Goal: Task Accomplishment & Management: Manage account settings

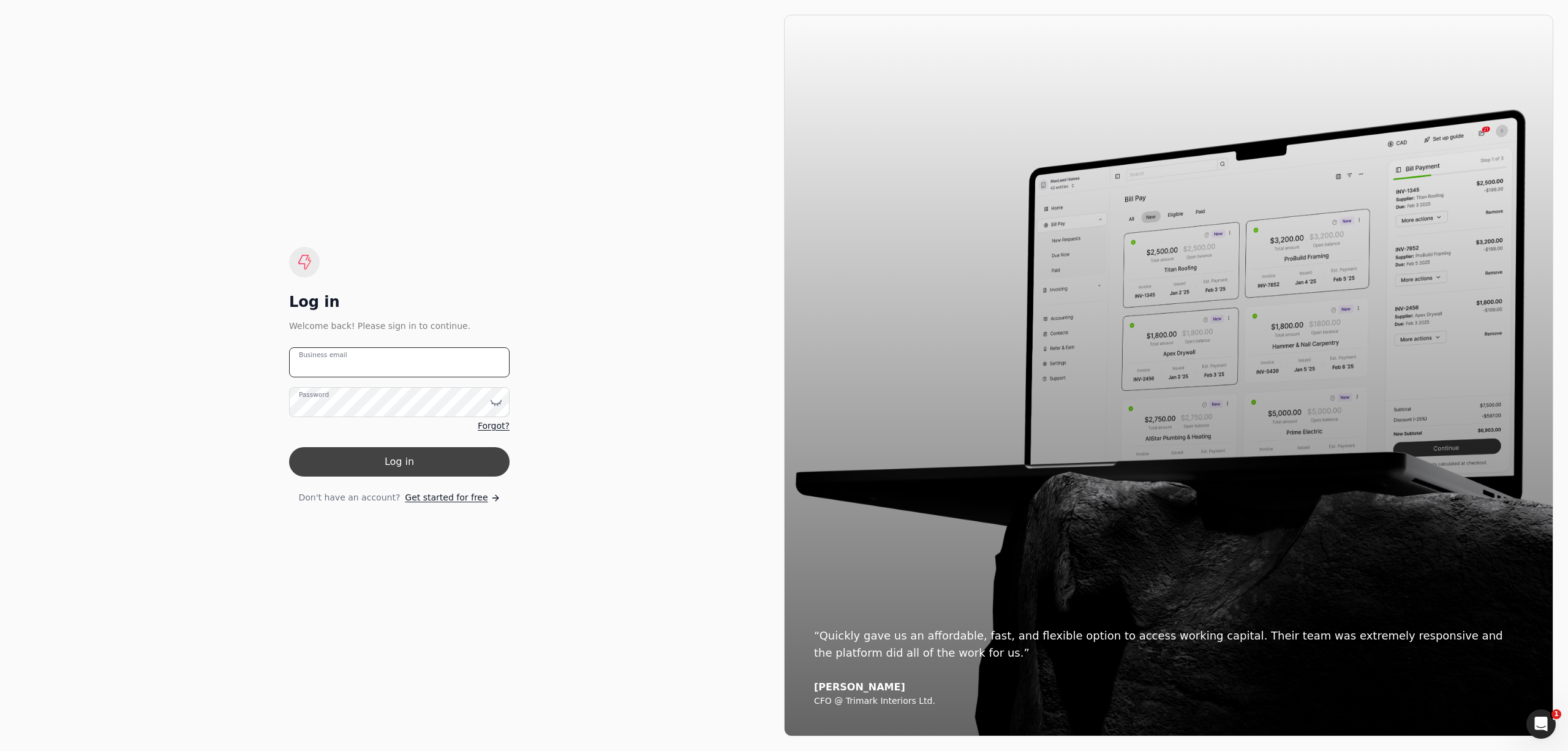
type email "[PERSON_NAME][EMAIL_ADDRESS][DOMAIN_NAME]"
click at [490, 460] on button "Log in" at bounding box center [399, 462] width 220 height 29
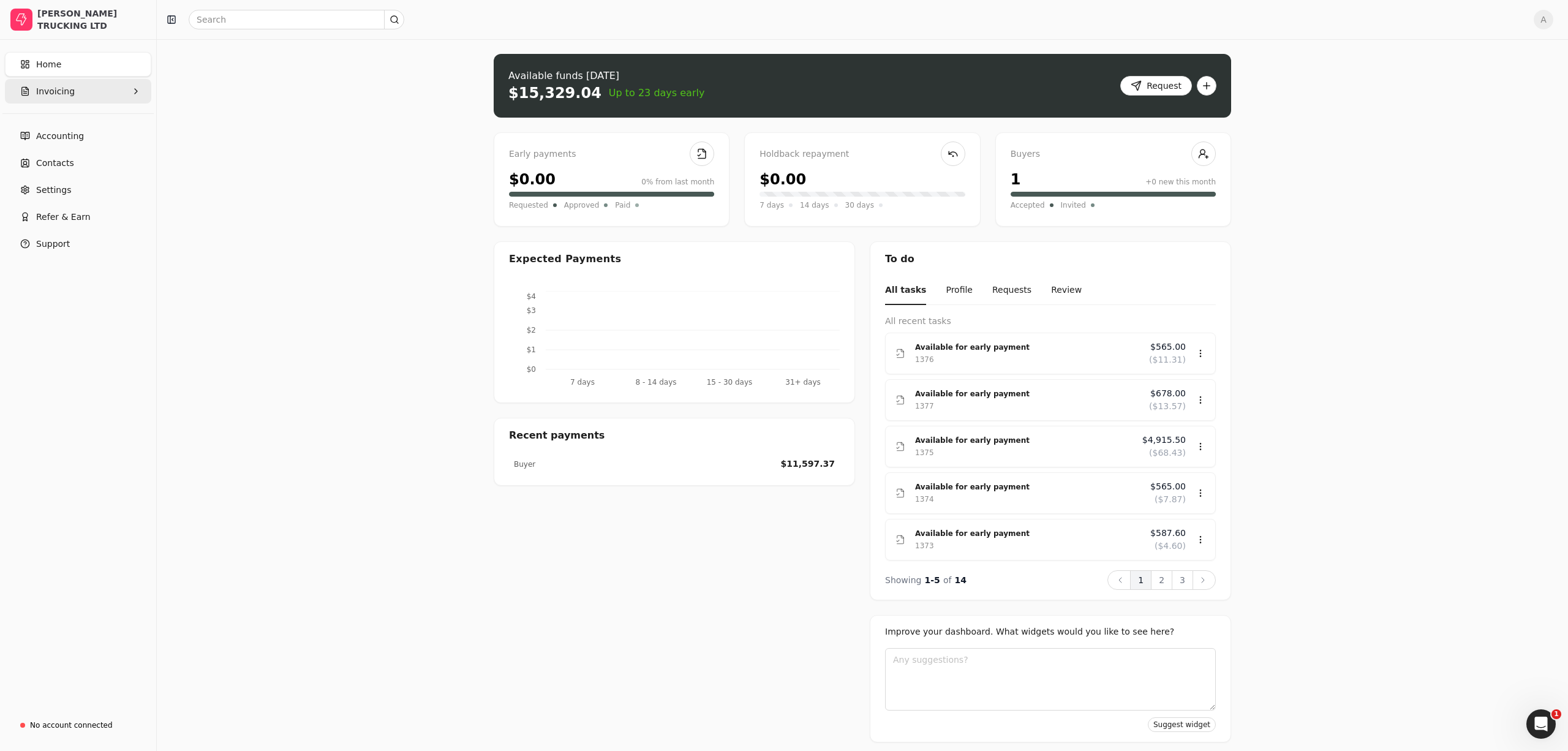
click at [79, 100] on button "Invoicing" at bounding box center [78, 92] width 146 height 24
click at [105, 124] on Invoices "All Invoices" at bounding box center [78, 121] width 142 height 24
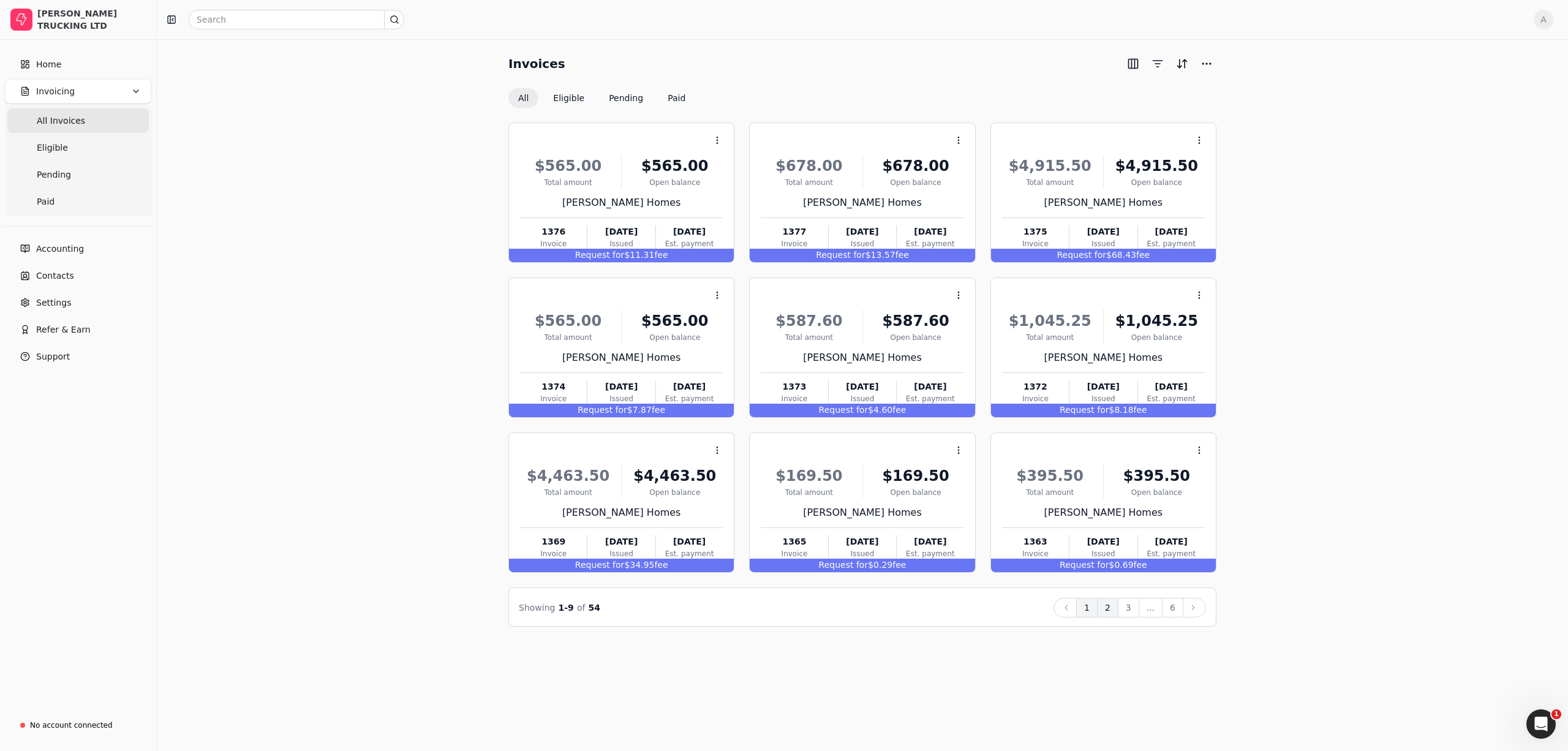
click at [1107, 610] on button "2" at bounding box center [1108, 607] width 22 height 20
